Goal: Task Accomplishment & Management: Use online tool/utility

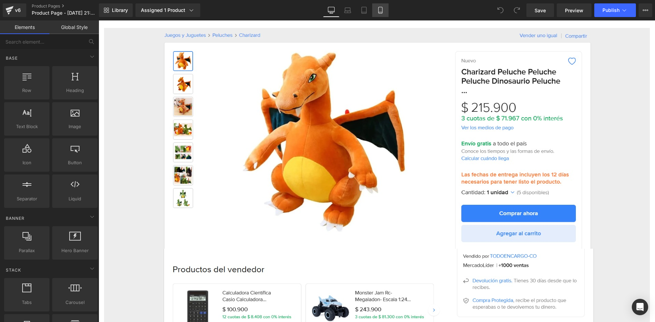
click at [382, 9] on icon at bounding box center [380, 10] width 7 height 7
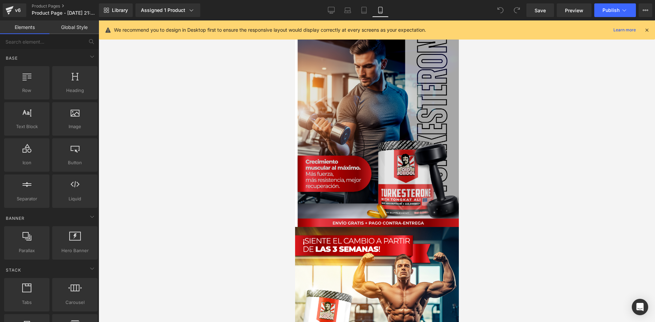
click at [352, 185] on img at bounding box center [377, 124] width 164 height 206
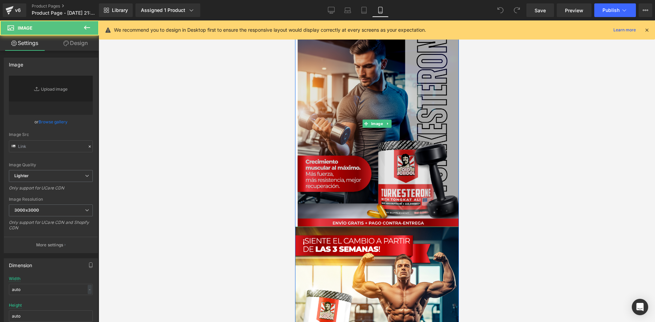
type input "[URL][DOMAIN_NAME]"
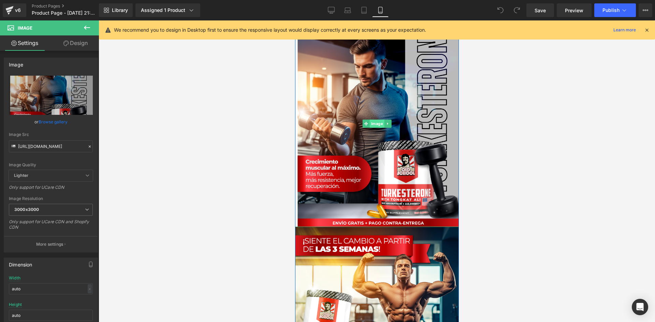
click at [376, 122] on span "Image" at bounding box center [376, 124] width 15 height 8
click at [74, 44] on link "Design" at bounding box center [75, 42] width 49 height 15
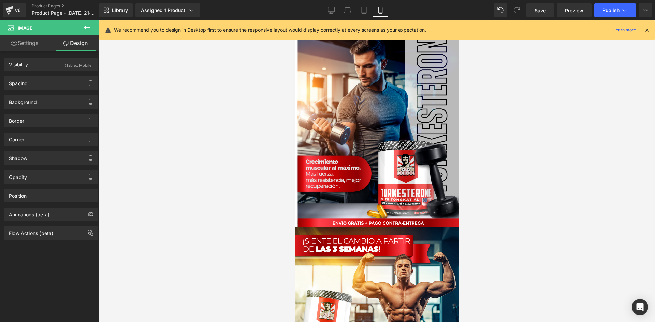
click at [645, 32] on icon at bounding box center [647, 30] width 6 height 6
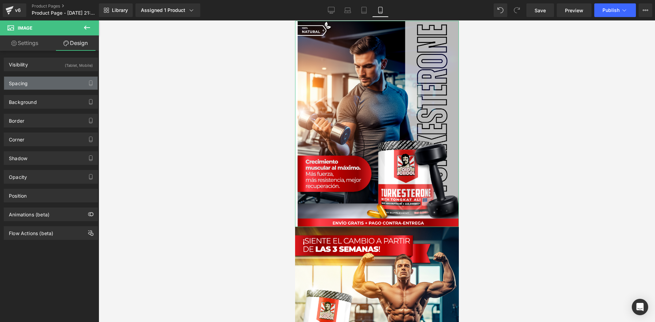
click at [55, 84] on div "Spacing" at bounding box center [50, 83] width 93 height 13
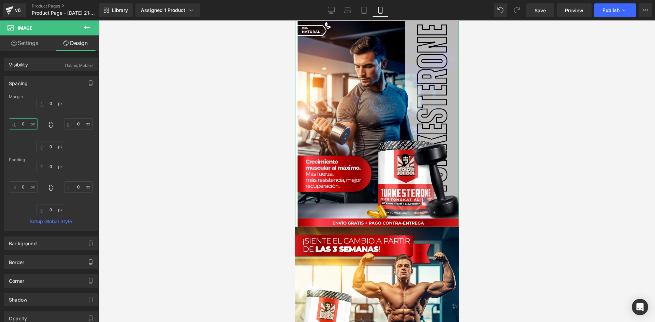
click at [20, 124] on input "0" at bounding box center [23, 123] width 29 height 11
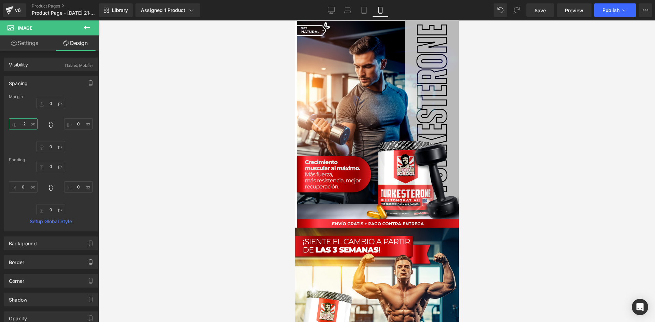
type input "-3"
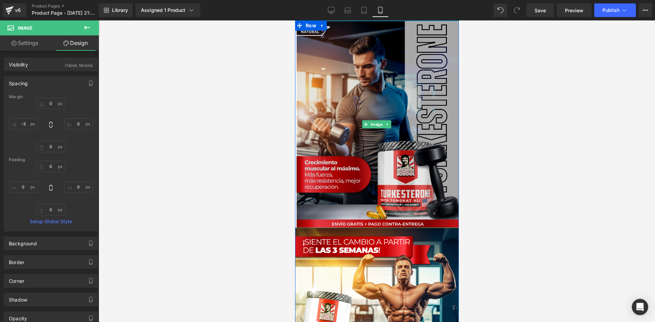
click at [334, 151] on img at bounding box center [376, 124] width 165 height 207
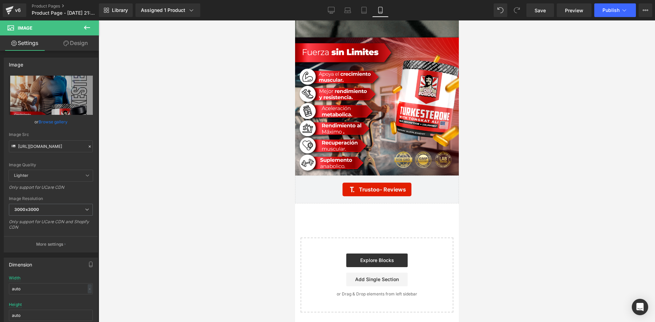
scroll to position [1755, 0]
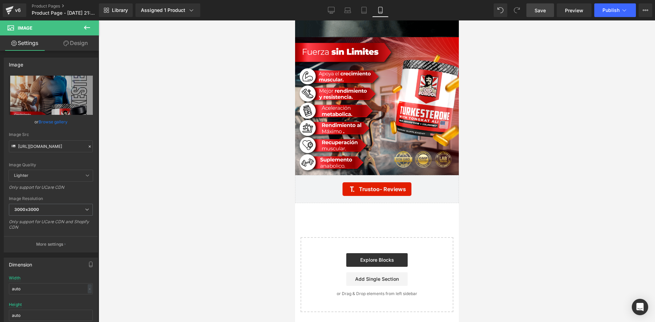
click at [538, 9] on span "Save" at bounding box center [539, 10] width 11 height 7
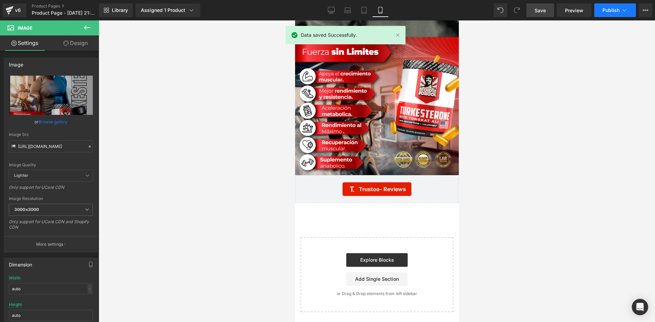
click at [628, 12] on button "Publish" at bounding box center [615, 10] width 42 height 14
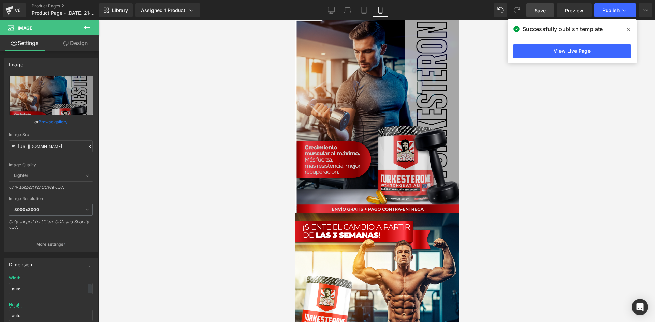
scroll to position [0, 0]
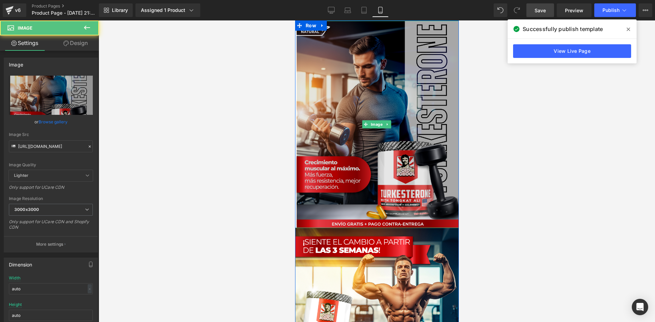
click at [375, 115] on img at bounding box center [376, 124] width 165 height 207
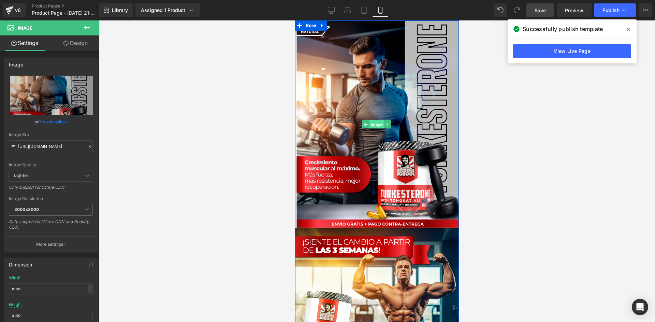
click at [372, 123] on span "Image" at bounding box center [376, 124] width 15 height 8
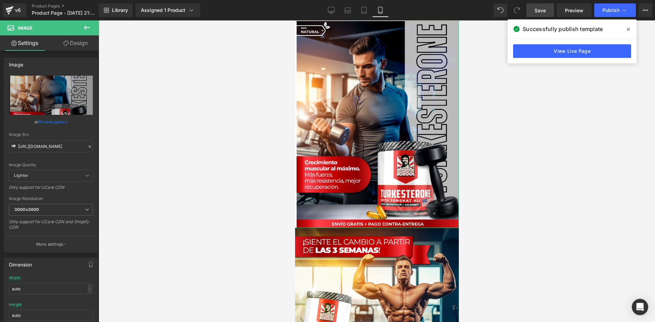
click at [83, 45] on link "Design" at bounding box center [75, 42] width 49 height 15
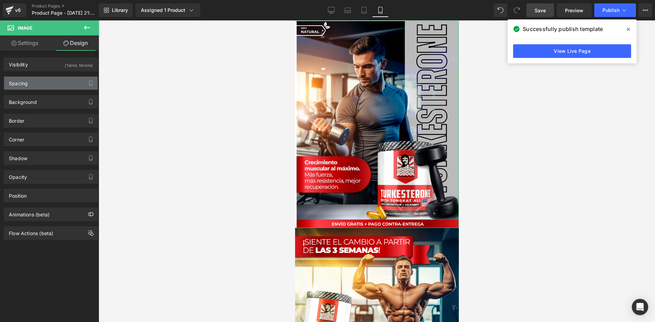
click at [70, 87] on div "Spacing" at bounding box center [50, 83] width 93 height 13
type input "0"
type input "-3"
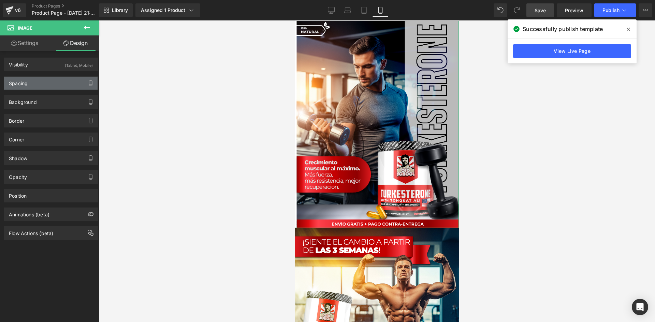
type input "0"
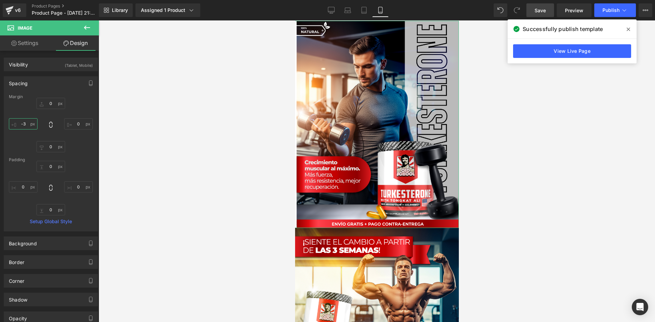
click at [27, 125] on input "-3" at bounding box center [23, 123] width 29 height 11
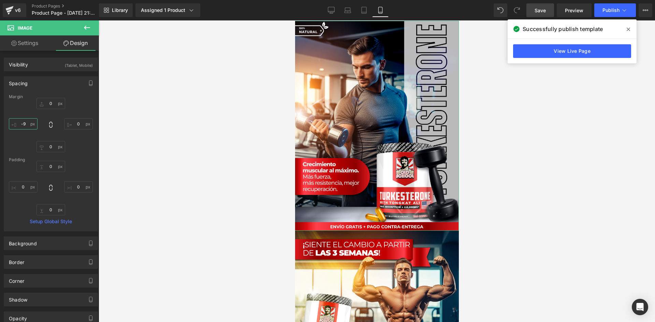
type input "-10"
click at [544, 7] on span "Save" at bounding box center [539, 10] width 11 height 7
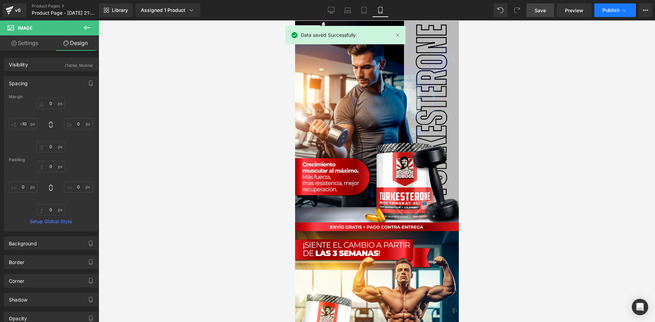
click at [616, 8] on span "Publish" at bounding box center [610, 10] width 17 height 5
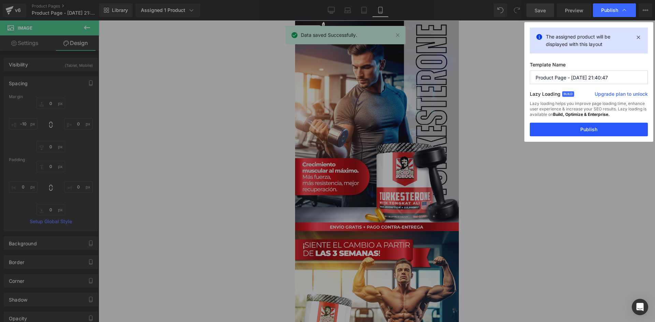
click at [587, 128] on button "Publish" at bounding box center [589, 130] width 118 height 14
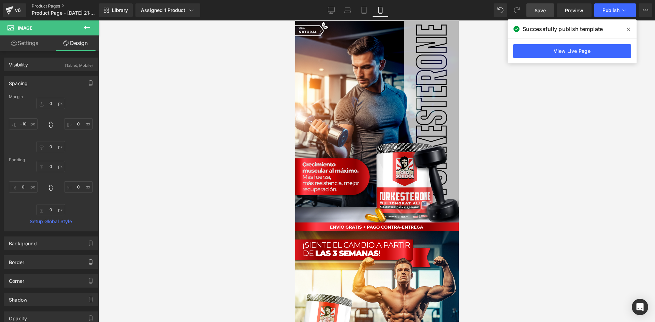
click at [47, 5] on link "Product Pages" at bounding box center [71, 5] width 78 height 5
